Goal: Task Accomplishment & Management: Use online tool/utility

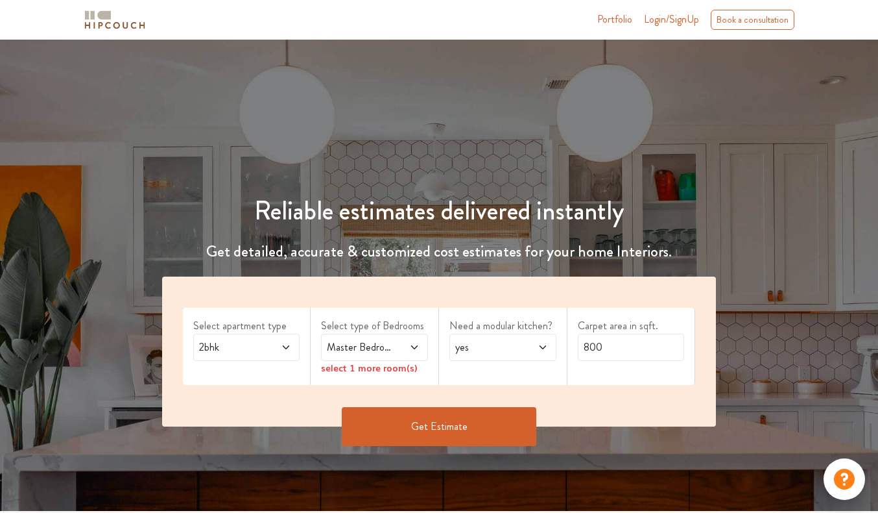
click at [289, 348] on icon at bounding box center [286, 347] width 10 height 10
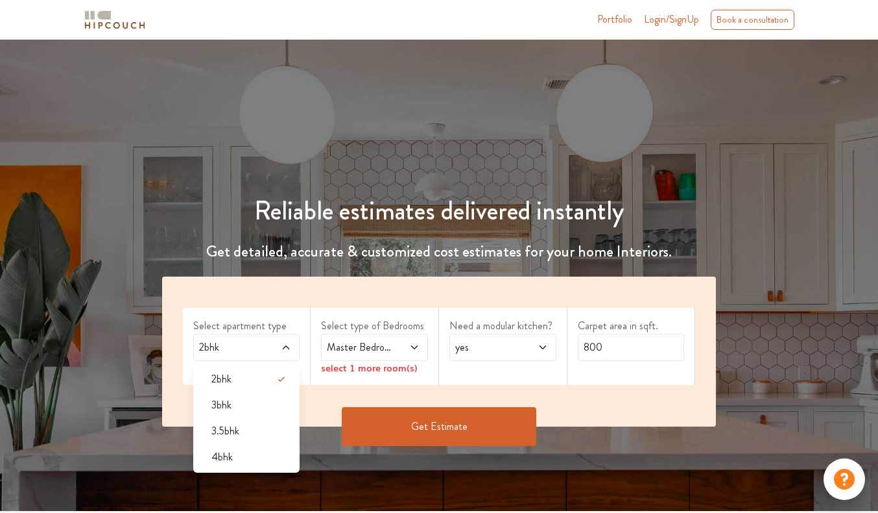
click at [378, 353] on span "Master Bedroom" at bounding box center [359, 347] width 71 height 16
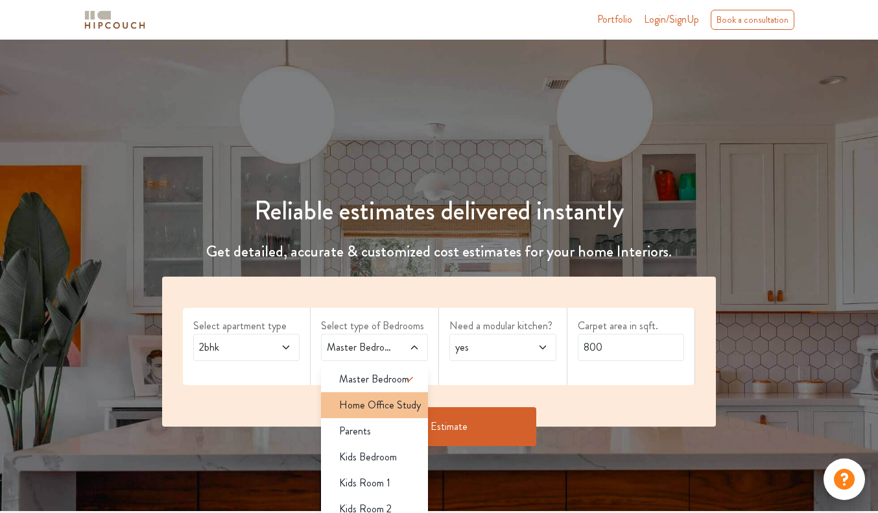
click at [408, 405] on span "Home Office Study" at bounding box center [380, 405] width 82 height 16
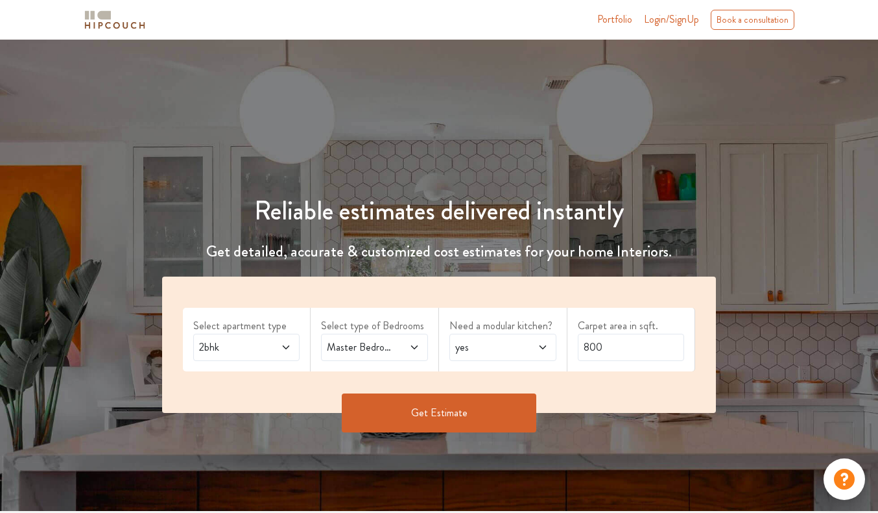
click at [411, 346] on icon at bounding box center [414, 347] width 10 height 10
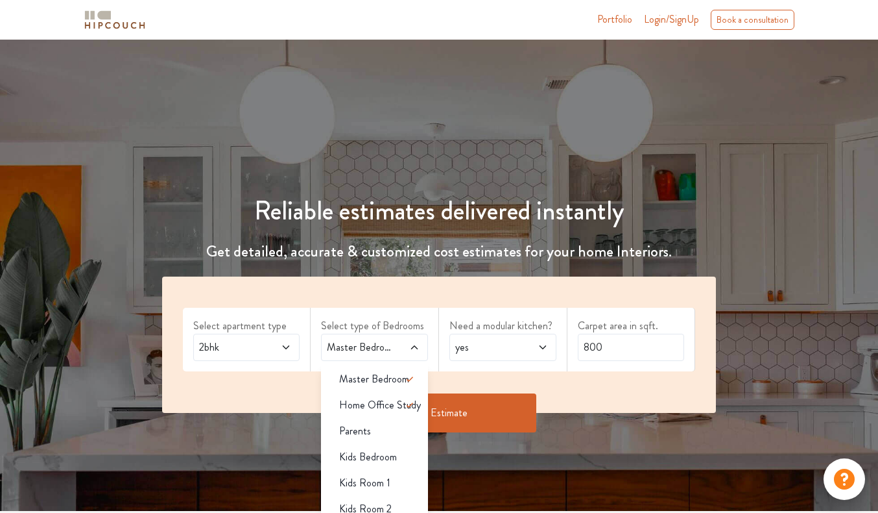
click at [526, 352] on span at bounding box center [536, 347] width 24 height 16
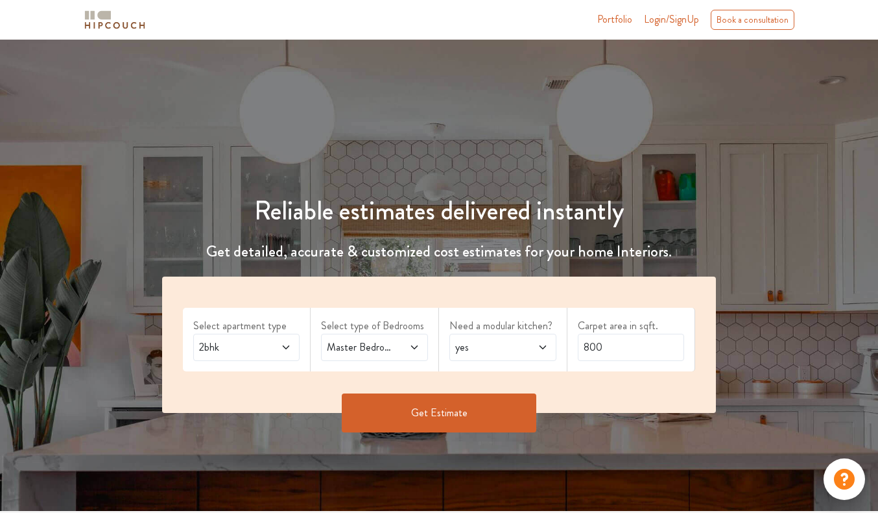
click at [405, 340] on span at bounding box center [408, 347] width 24 height 16
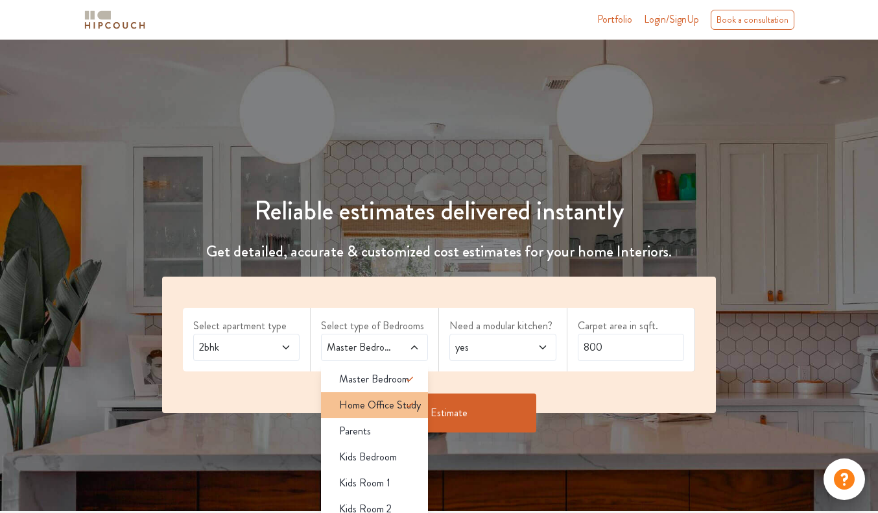
click at [405, 406] on icon at bounding box center [410, 405] width 16 height 16
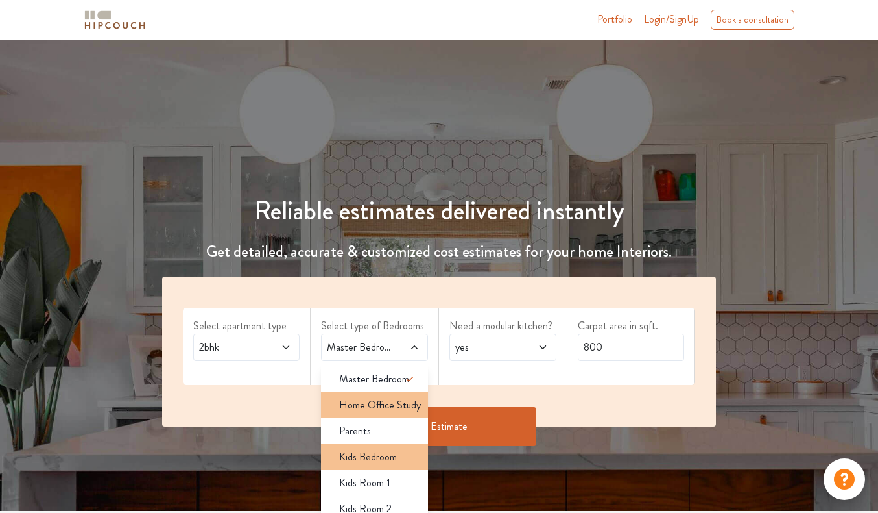
click at [407, 456] on div "Kids Bedroom" at bounding box center [378, 457] width 99 height 16
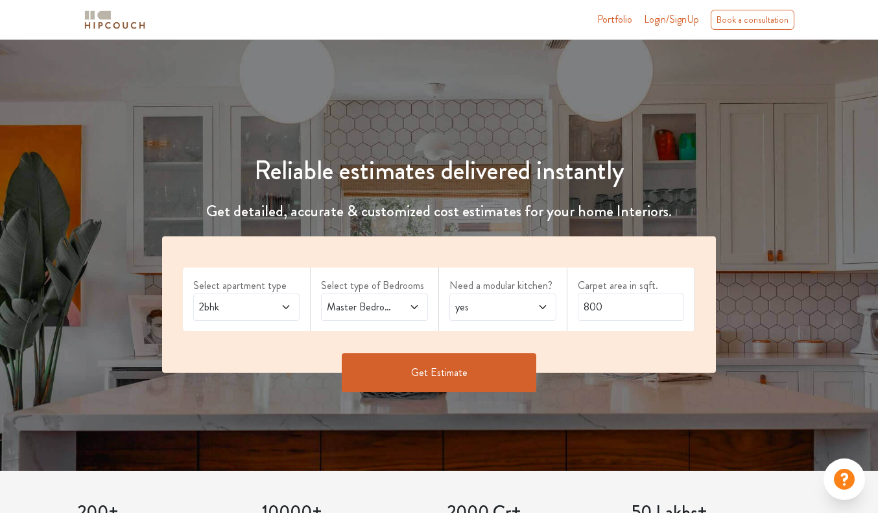
scroll to position [46, 0]
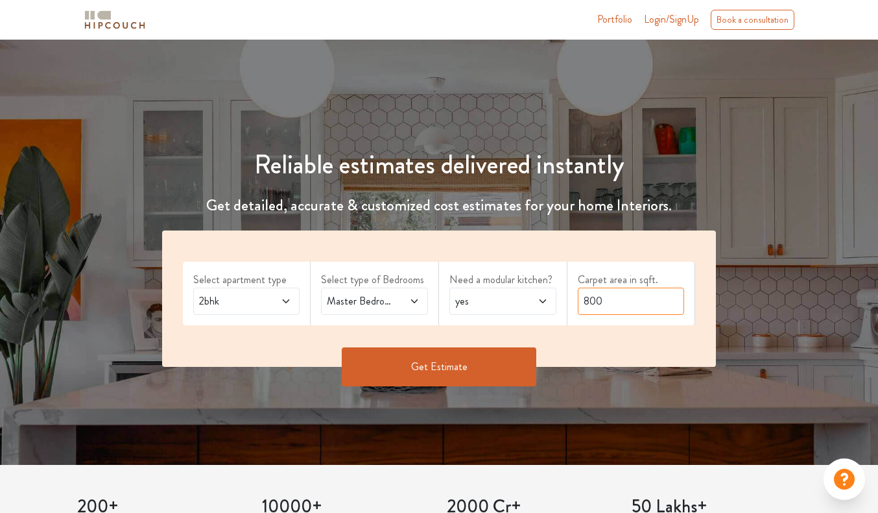
click at [612, 297] on input "800" at bounding box center [631, 300] width 107 height 27
type input "1200"
click at [439, 360] on button "Get Estimate" at bounding box center [439, 366] width 195 height 39
